Goal: Task Accomplishment & Management: Use online tool/utility

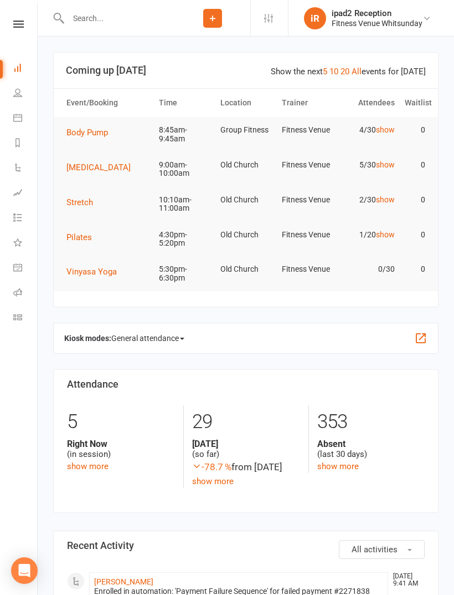
click at [14, 288] on icon at bounding box center [17, 292] width 9 height 9
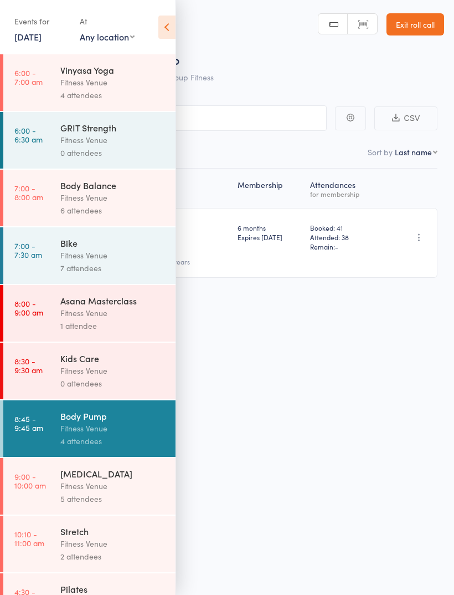
click at [120, 377] on div "Fitness Venue" at bounding box center [113, 370] width 106 height 13
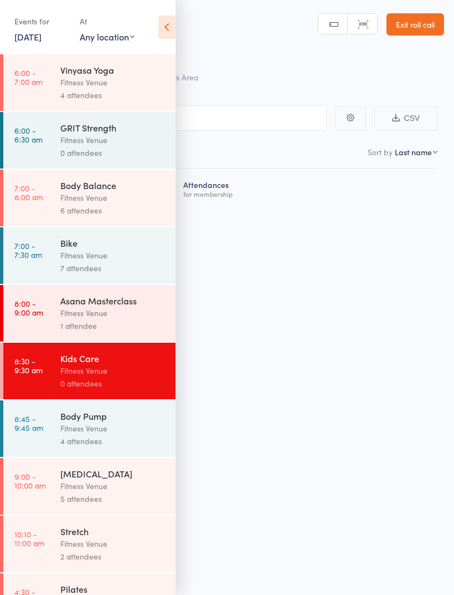
click at [169, 32] on icon at bounding box center [166, 27] width 17 height 23
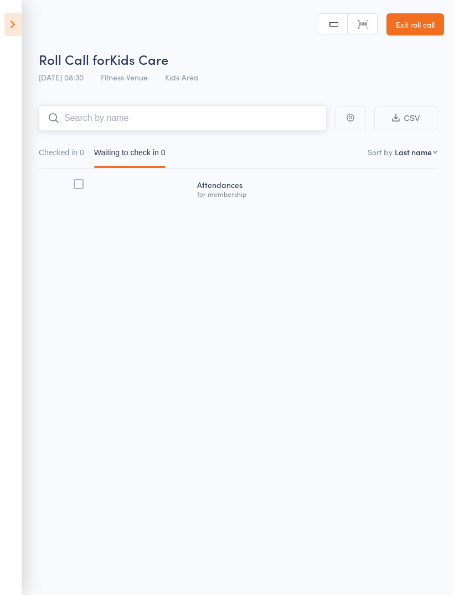
click at [217, 124] on input "search" at bounding box center [183, 117] width 288 height 25
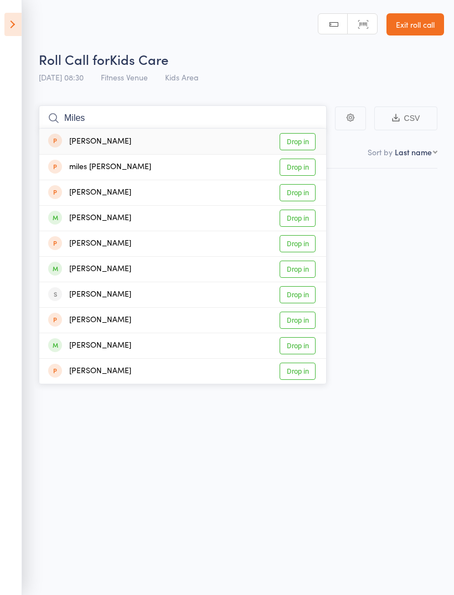
type input "Miles"
click at [306, 166] on link "Drop in" at bounding box center [298, 166] width 36 height 17
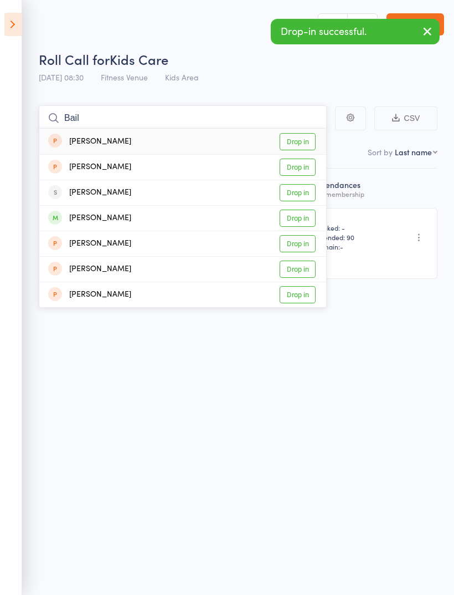
type input "Bail"
click at [305, 166] on link "Drop in" at bounding box center [298, 166] width 36 height 17
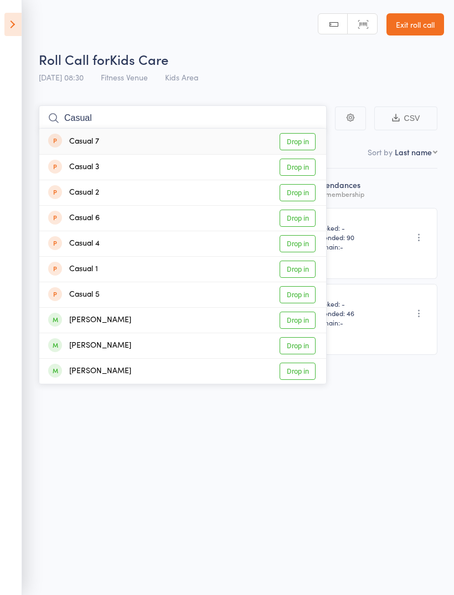
type input "Casual"
click at [300, 277] on link "Drop in" at bounding box center [298, 268] width 36 height 17
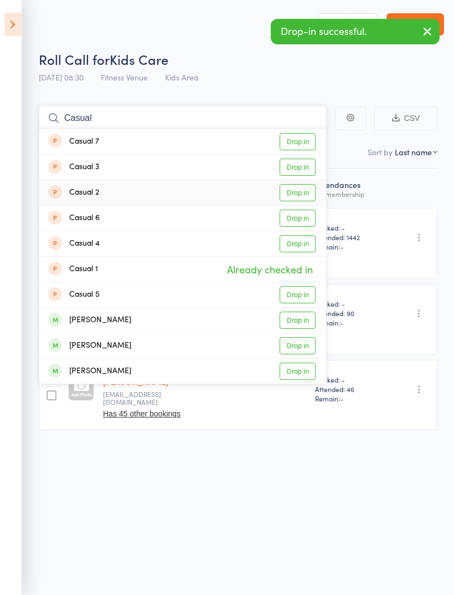
type input "Casual"
click at [306, 197] on link "Drop in" at bounding box center [298, 192] width 36 height 17
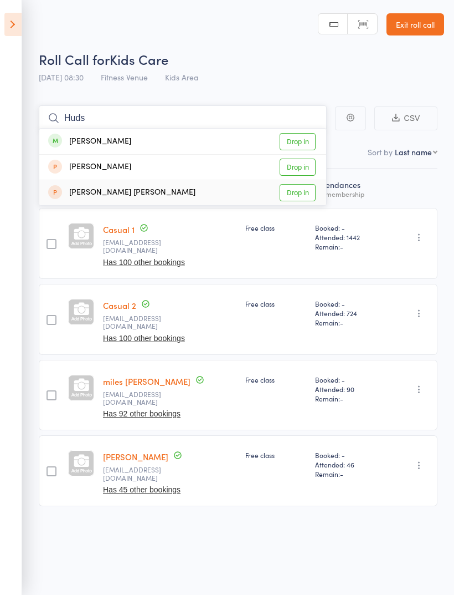
type input "Huds"
click at [296, 199] on link "Drop in" at bounding box center [298, 192] width 36 height 17
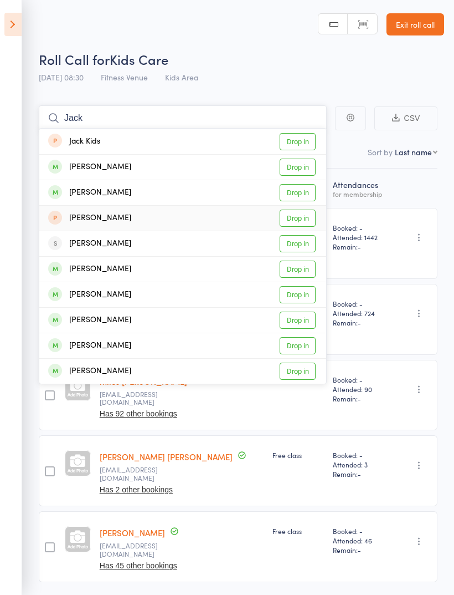
type input "Jack"
click at [306, 217] on link "Drop in" at bounding box center [298, 217] width 36 height 17
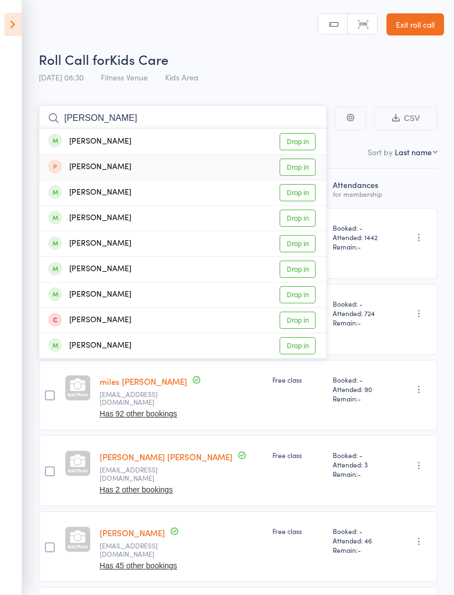
type input "[PERSON_NAME]"
click at [307, 168] on link "Drop in" at bounding box center [298, 166] width 36 height 17
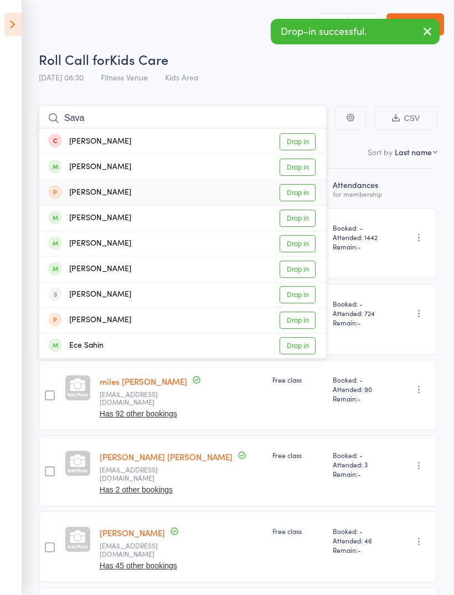
type input "Sava"
click at [298, 196] on link "Drop in" at bounding box center [298, 192] width 36 height 17
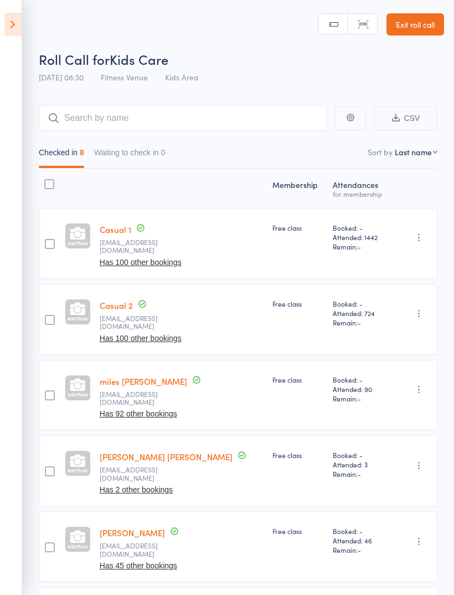
click at [414, 30] on link "Exit roll call" at bounding box center [416, 24] width 58 height 22
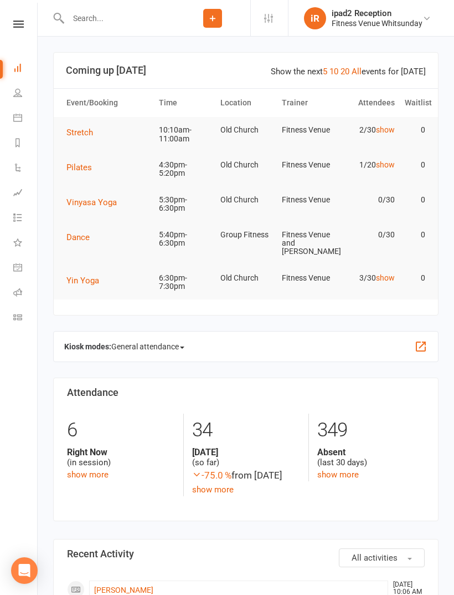
click at [16, 119] on icon at bounding box center [17, 117] width 9 height 9
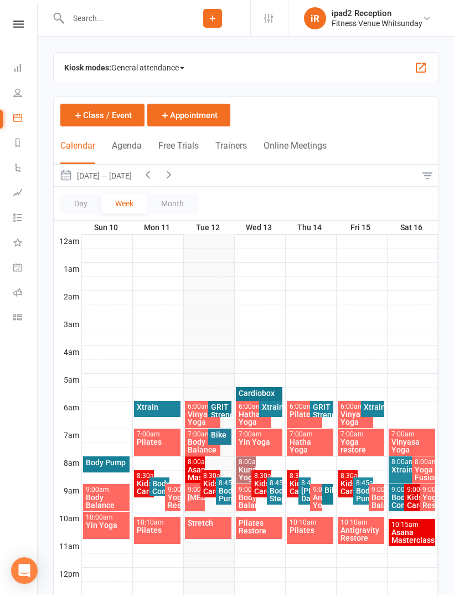
click at [132, 69] on span "General attendance" at bounding box center [147, 68] width 73 height 18
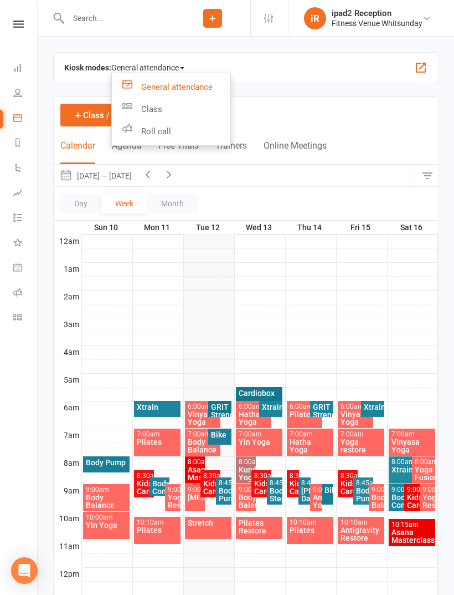
click at [137, 112] on link "Class" at bounding box center [171, 109] width 119 height 22
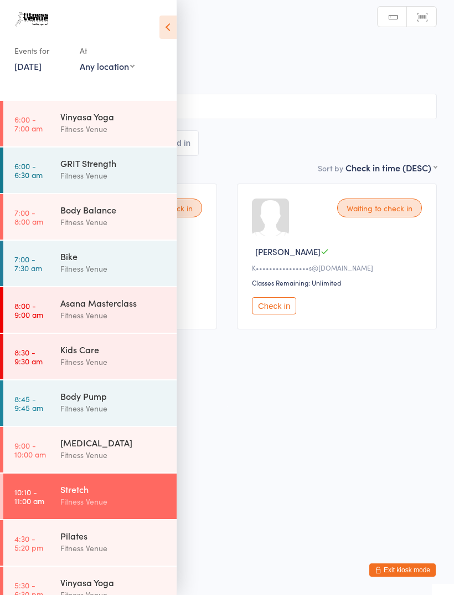
click at [164, 32] on icon at bounding box center [168, 27] width 17 height 23
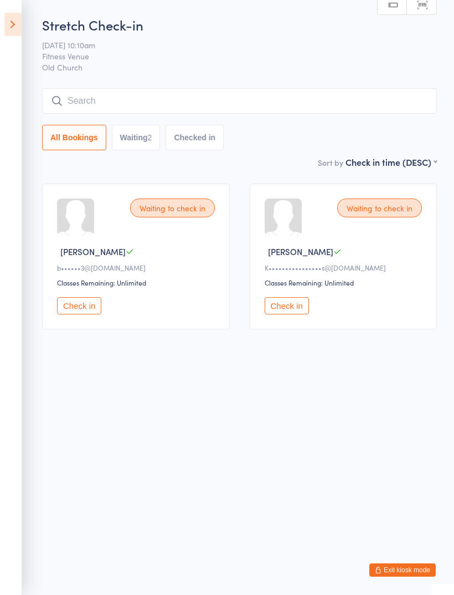
click at [80, 314] on button "Check in" at bounding box center [79, 305] width 44 height 17
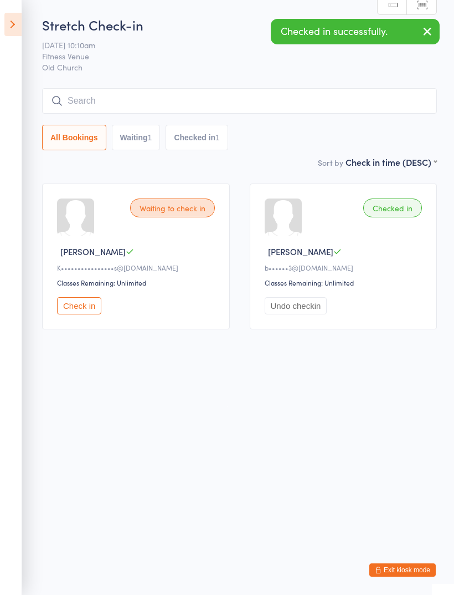
click at [76, 313] on button "Check in" at bounding box center [79, 305] width 44 height 17
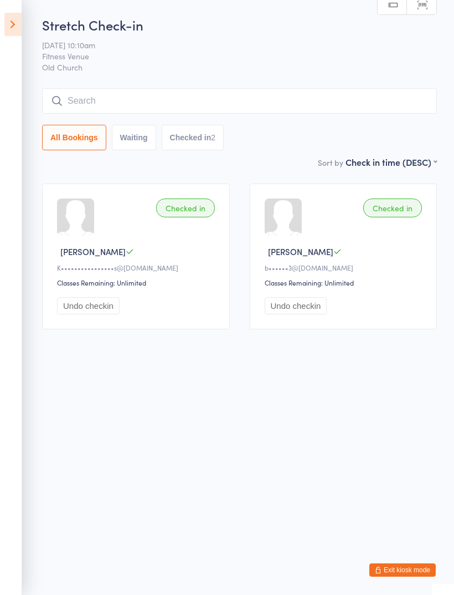
click at [101, 96] on input "search" at bounding box center [239, 100] width 395 height 25
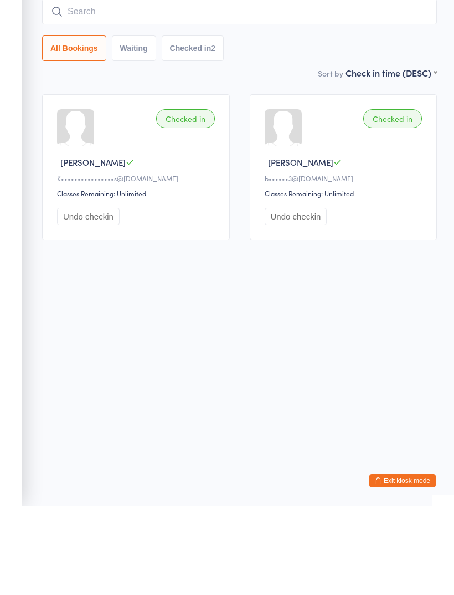
type input "B"
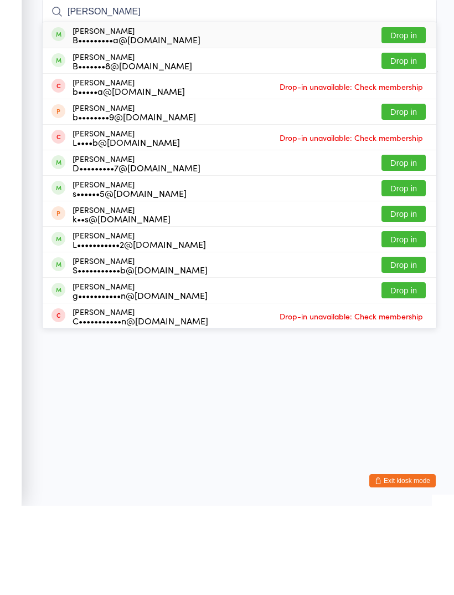
type input "Belinda"
click at [88, 141] on div "Belinda Peers B•••••••8@hotmail.com" at bounding box center [133, 150] width 120 height 18
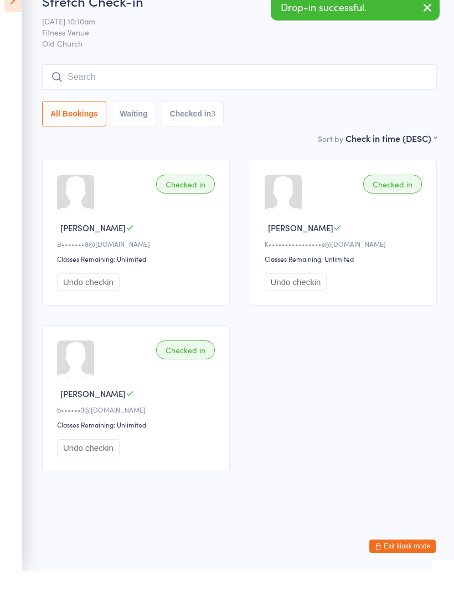
click at [111, 88] on input "search" at bounding box center [239, 100] width 395 height 25
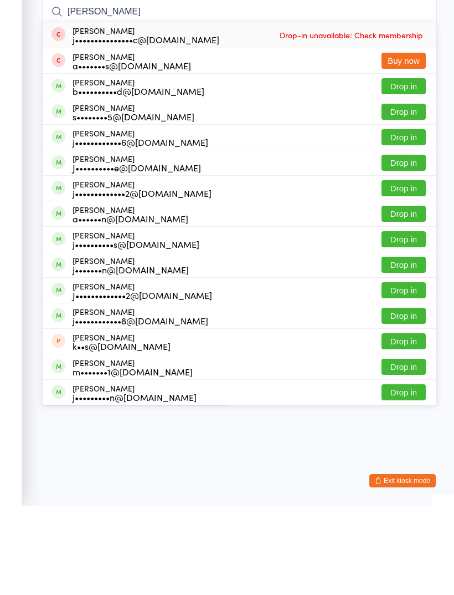
type input "Jason"
click at [95, 201] on div "s••••••••5@hotmail.com" at bounding box center [134, 205] width 122 height 9
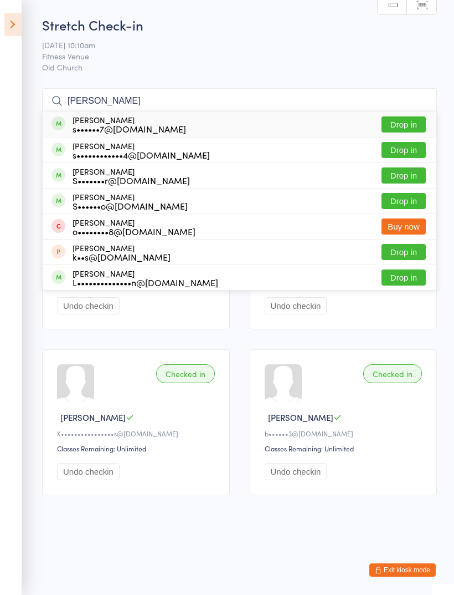
type input "Sonia"
click at [102, 129] on div "s••••••7@hotmail.com" at bounding box center [130, 128] width 114 height 9
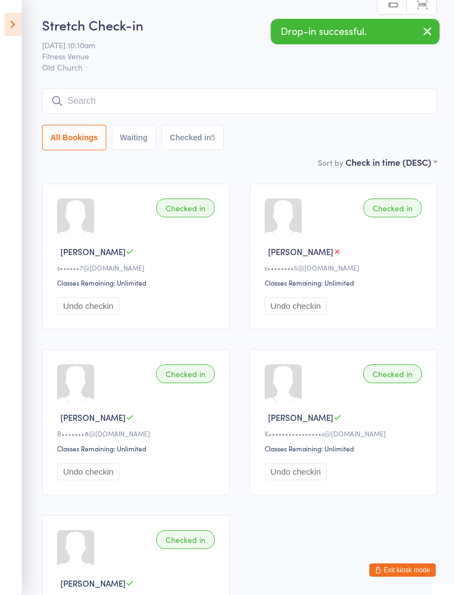
click at [125, 95] on input "search" at bounding box center [239, 100] width 395 height 25
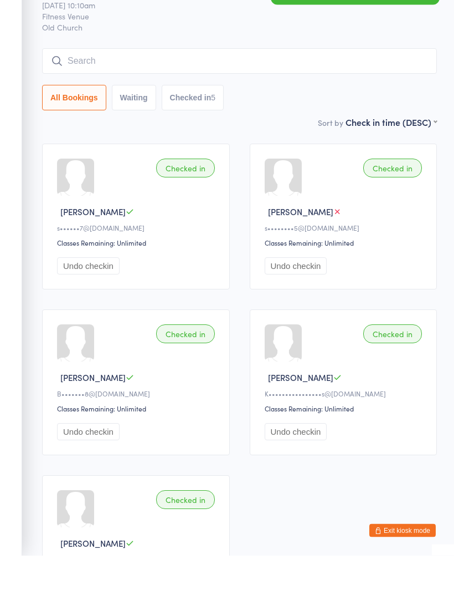
click at [94, 88] on input "search" at bounding box center [239, 100] width 395 height 25
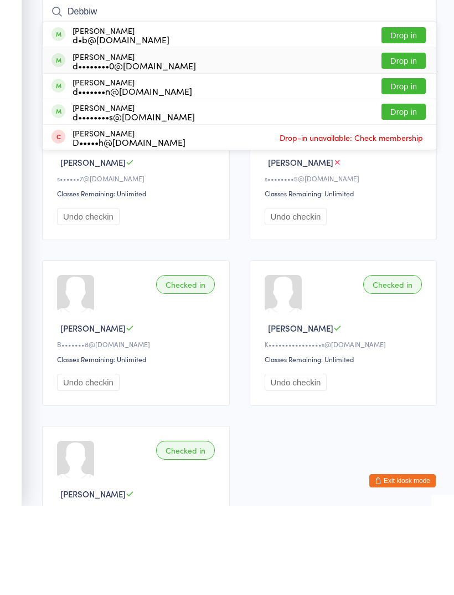
type input "Debbiw"
click at [90, 150] on div "d••••••••0@gmail.com" at bounding box center [135, 154] width 124 height 9
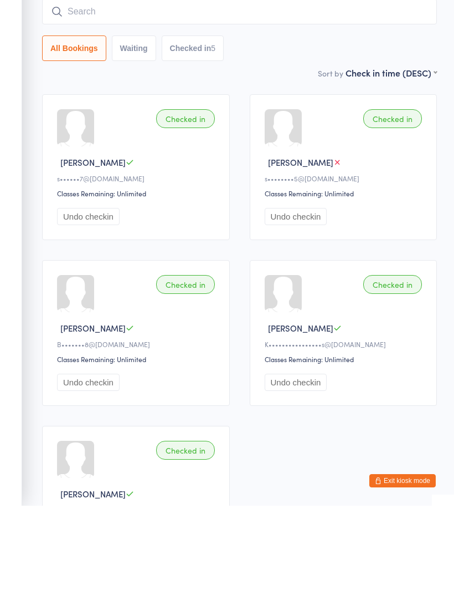
scroll to position [89, 0]
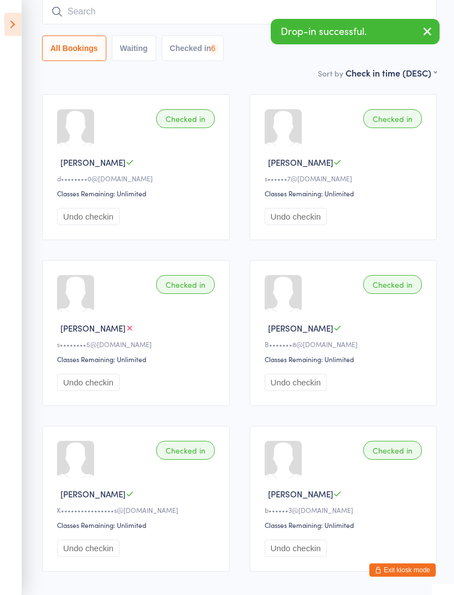
click at [94, 15] on input "search" at bounding box center [239, 11] width 395 height 25
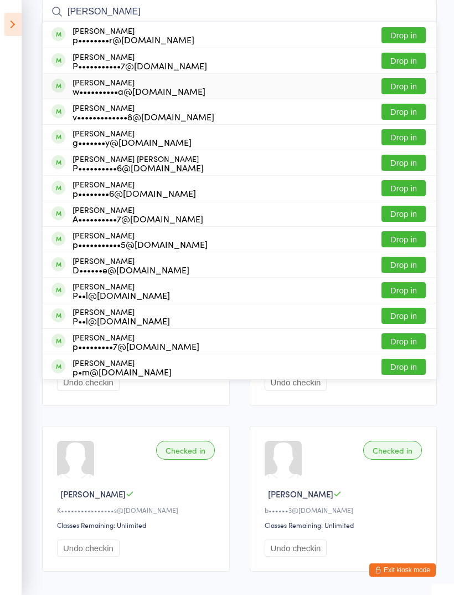
type input "Paula"
click at [105, 86] on div "w••••••••••a@bigpond.com" at bounding box center [139, 90] width 133 height 9
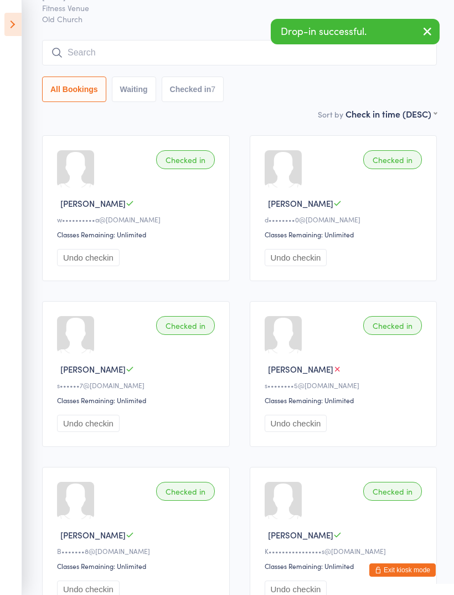
scroll to position [0, 0]
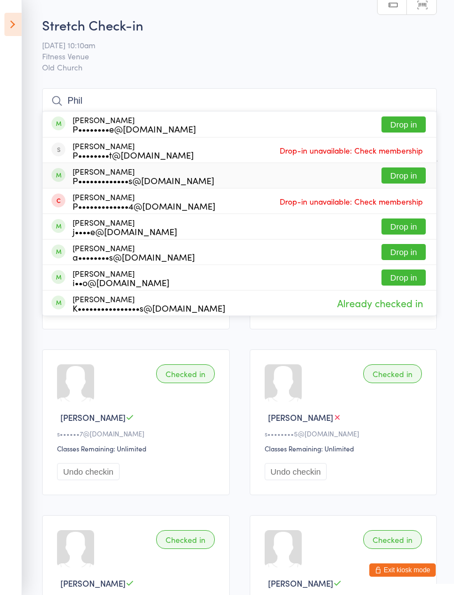
type input "Phil"
click at [100, 178] on div "P•••••••••••••s@gmail.com" at bounding box center [144, 180] width 142 height 9
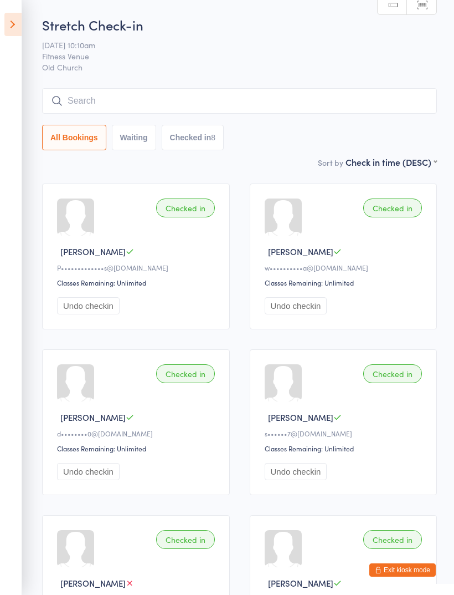
click at [145, 99] on input "search" at bounding box center [239, 100] width 395 height 25
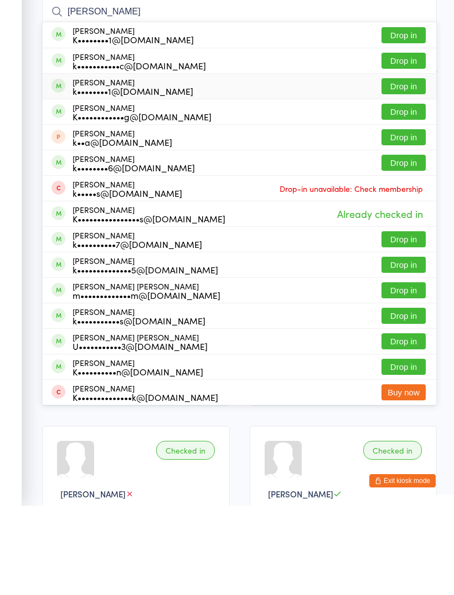
type input "Karen m"
click at [91, 176] on div "k••••••••1@gmail.com" at bounding box center [133, 180] width 121 height 9
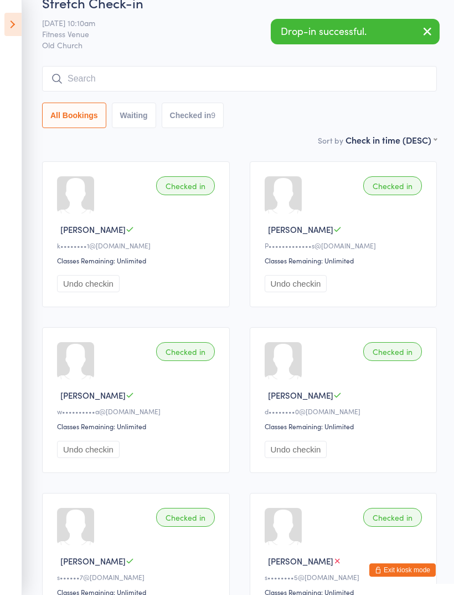
click at [116, 78] on input "search" at bounding box center [239, 78] width 395 height 25
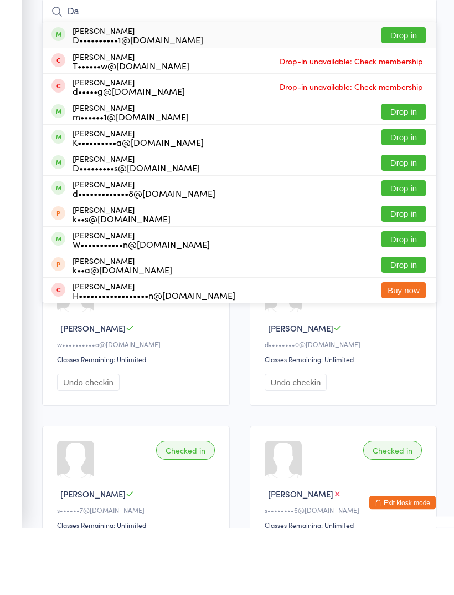
type input "D"
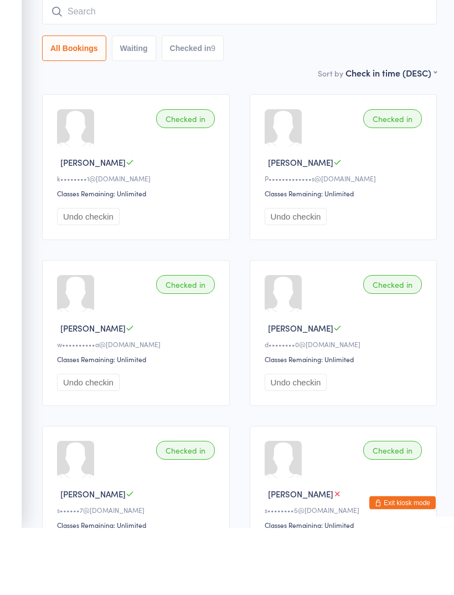
type input "D"
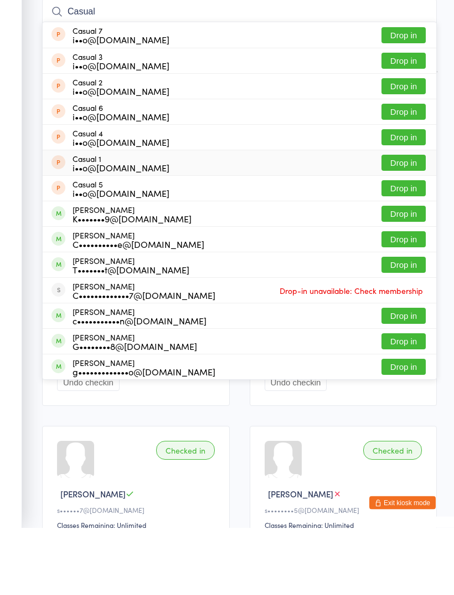
type input "Casual"
click at [99, 231] on div "i••o@fitnessvenue.com.au" at bounding box center [121, 235] width 97 height 9
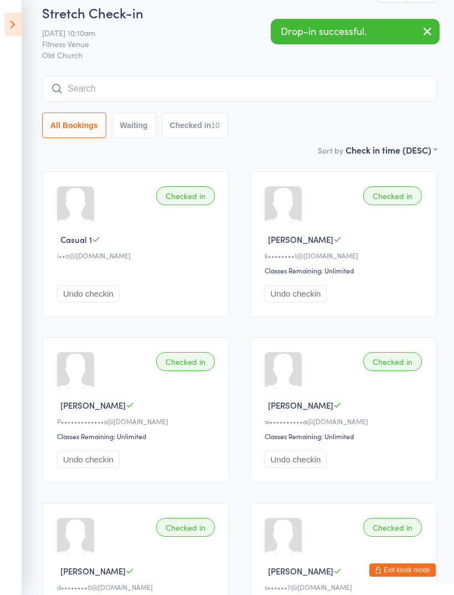
scroll to position [12, 0]
click at [103, 87] on input "search" at bounding box center [239, 88] width 395 height 25
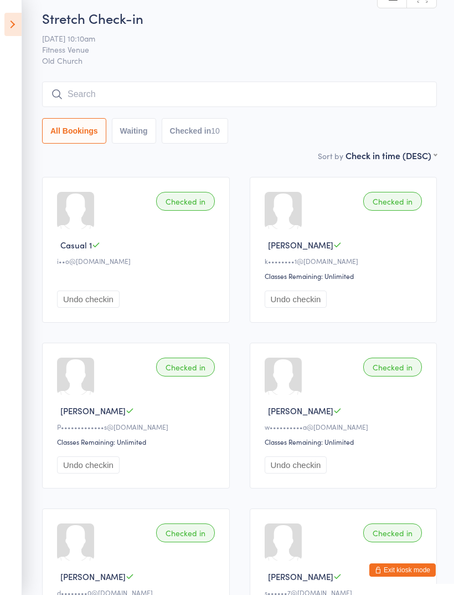
scroll to position [0, 0]
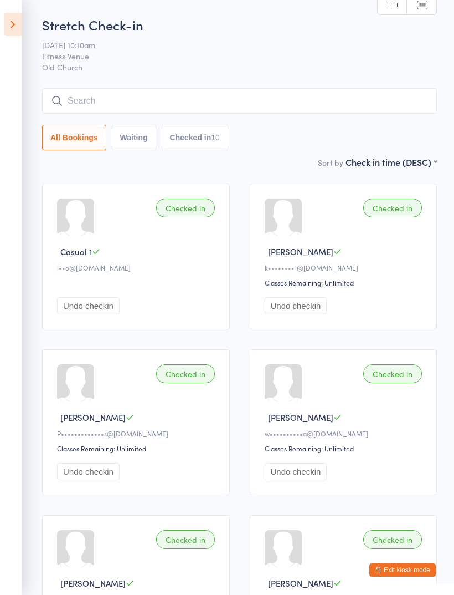
click at [127, 105] on input "search" at bounding box center [239, 100] width 395 height 25
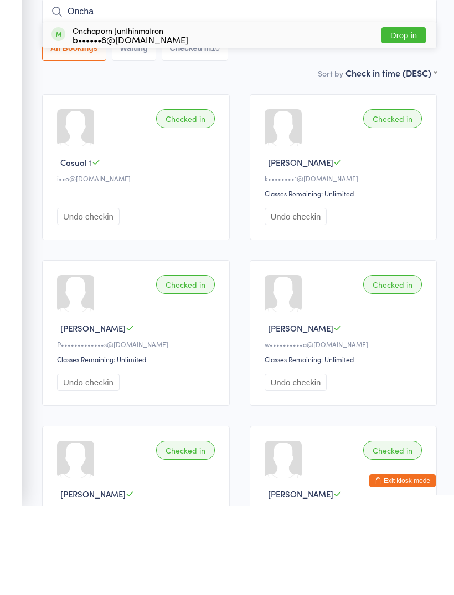
type input "Oncha"
click at [116, 115] on div "Onchaporn Junthinmatron b••••••8@yahoo.com" at bounding box center [131, 124] width 116 height 18
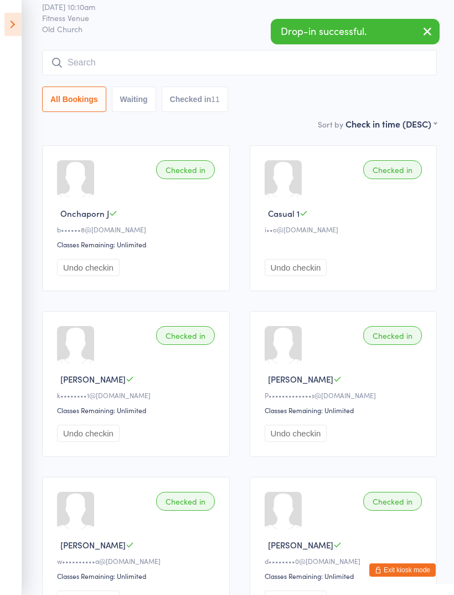
scroll to position [37, 0]
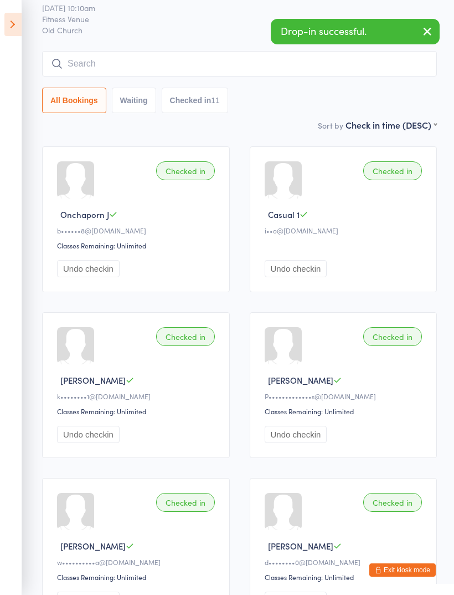
click at [139, 57] on input "search" at bounding box center [239, 63] width 395 height 25
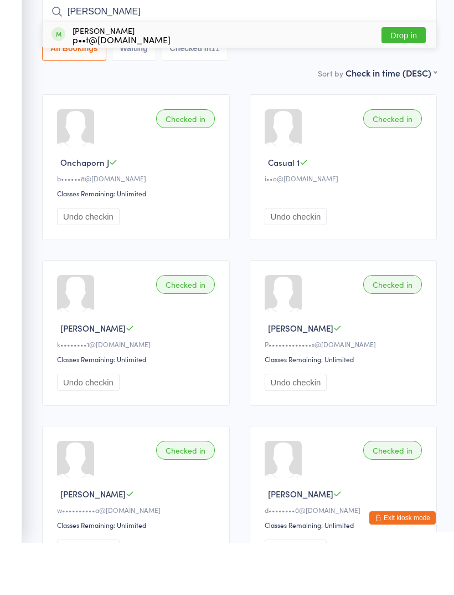
type input "Suzett"
click at [88, 78] on div "Suzette Pelt p••t@whitsunday.net.au" at bounding box center [122, 87] width 98 height 18
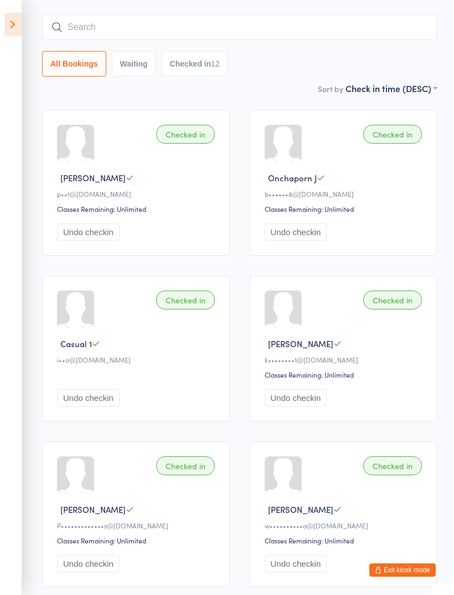
scroll to position [71, 0]
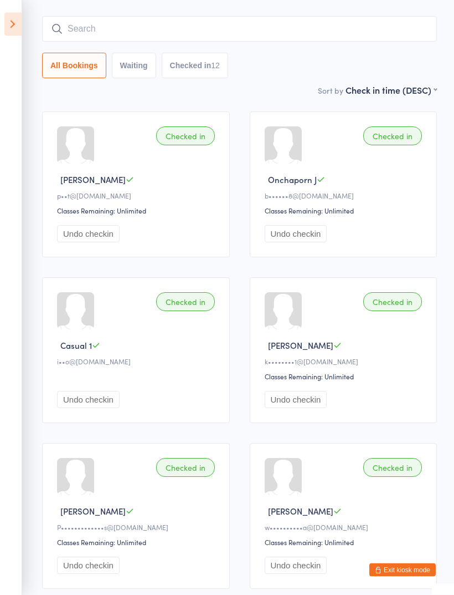
click at [91, 42] on input "search" at bounding box center [239, 29] width 395 height 25
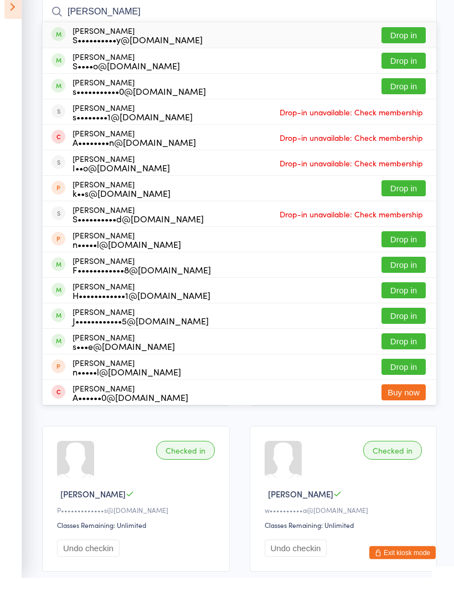
type input "Sharon"
click at [93, 53] on div "S••••••••••y@gmail.com" at bounding box center [138, 57] width 130 height 9
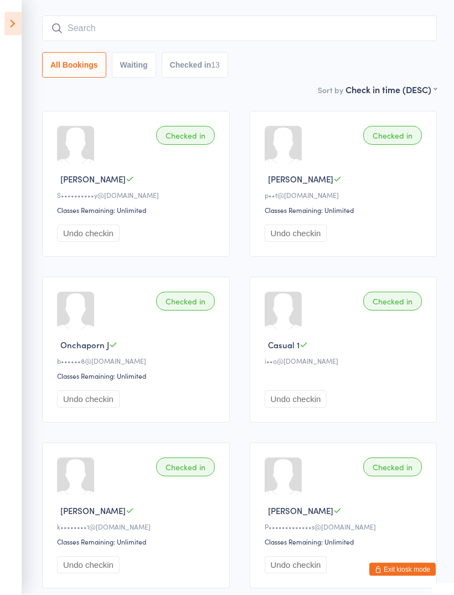
scroll to position [60, 0]
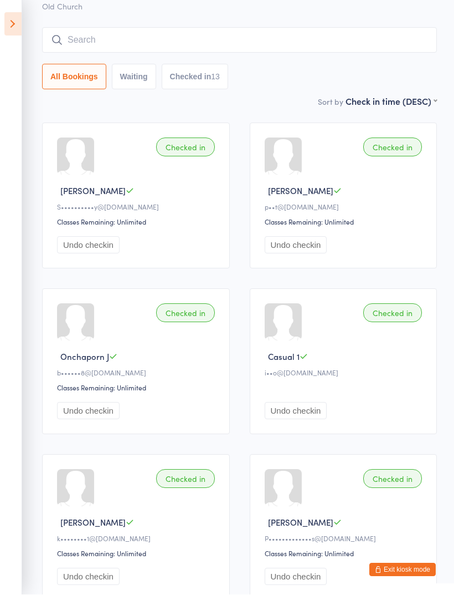
click at [91, 44] on input "search" at bounding box center [239, 40] width 395 height 25
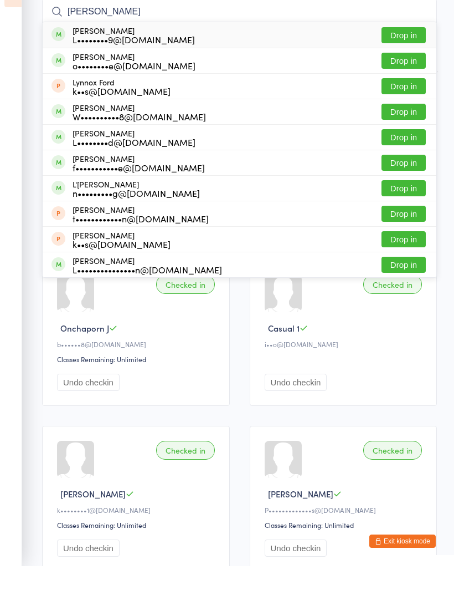
type input "Lynne"
click at [98, 64] on div "L••••••••9@outlook.com" at bounding box center [134, 68] width 122 height 9
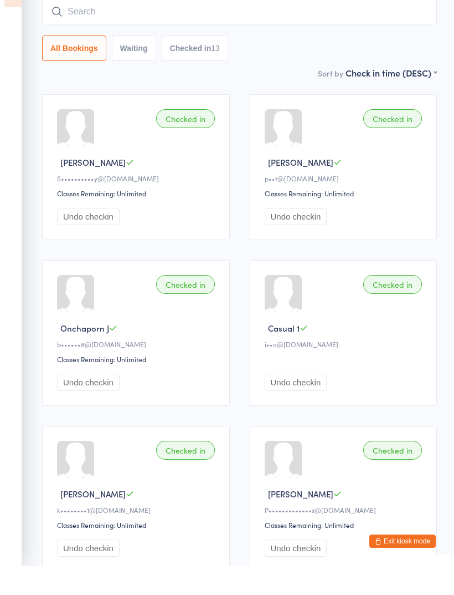
scroll to position [89, 0]
